Goal: Use online tool/utility: Use online tool/utility

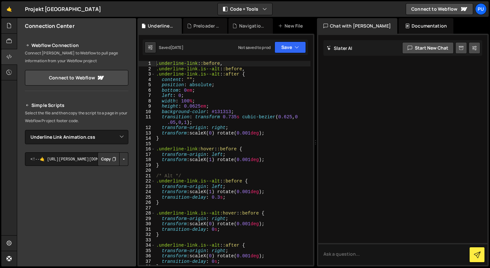
select select "47807"
click at [11, 20] on div at bounding box center [9, 26] width 16 height 16
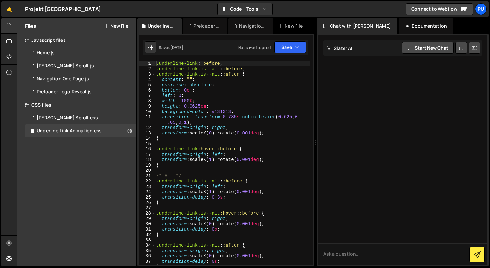
click at [116, 25] on button "New File" at bounding box center [116, 25] width 24 height 5
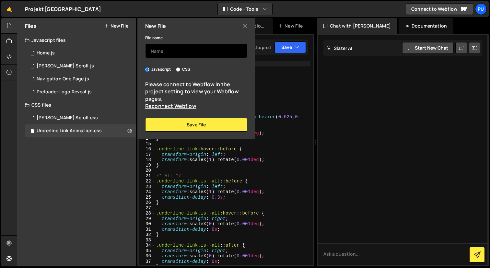
click at [198, 54] on input "text" at bounding box center [196, 51] width 102 height 14
type input "Staggering Button"
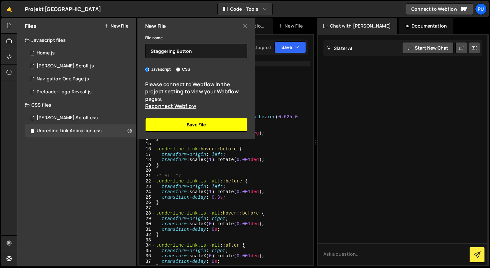
click at [205, 122] on button "Save File" at bounding box center [196, 125] width 102 height 14
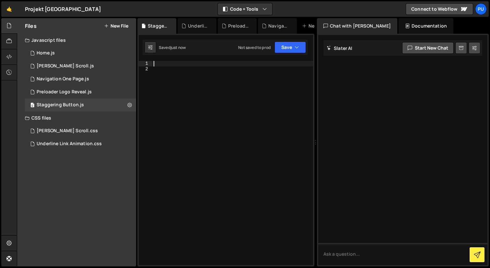
click at [165, 64] on div at bounding box center [232, 168] width 161 height 215
paste textarea "});"
type textarea "});"
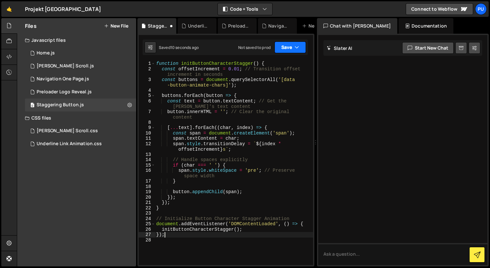
click at [293, 52] on button "Save" at bounding box center [289, 47] width 31 height 12
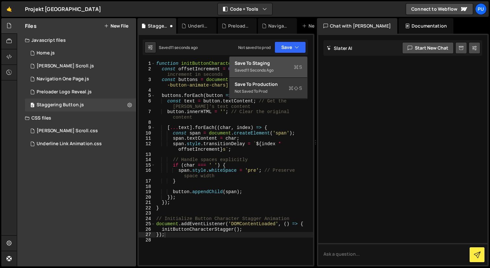
click at [276, 65] on div "Save to Staging S" at bounding box center [268, 63] width 67 height 6
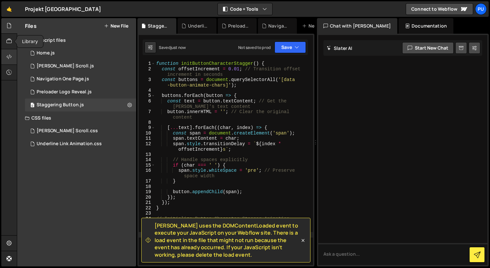
click at [7, 49] on div at bounding box center [9, 57] width 16 height 16
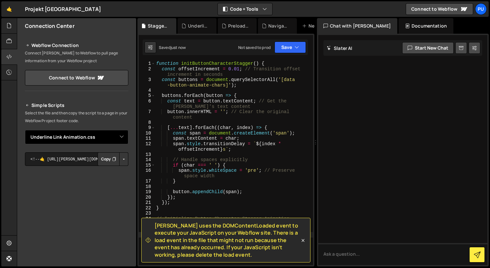
click at [116, 140] on select "Select File Home.[PERSON_NAME] Scroll.js Navigation One Page.js Preloader Logo …" at bounding box center [76, 137] width 103 height 14
select select "47865"
click at [25, 130] on select "Select File Home.[PERSON_NAME] Scroll.js Navigation One Page.js Preloader Logo …" at bounding box center [76, 137] width 103 height 14
click at [119, 157] on button "Button group with nested dropdown" at bounding box center [123, 159] width 9 height 14
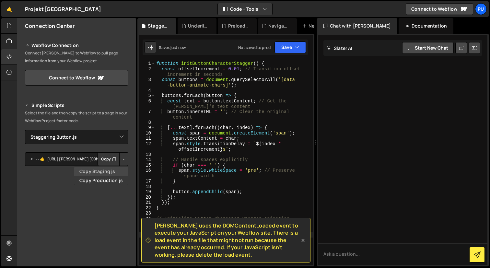
click at [108, 170] on link "Copy Staging js" at bounding box center [101, 171] width 54 height 9
